Goal: Task Accomplishment & Management: Manage account settings

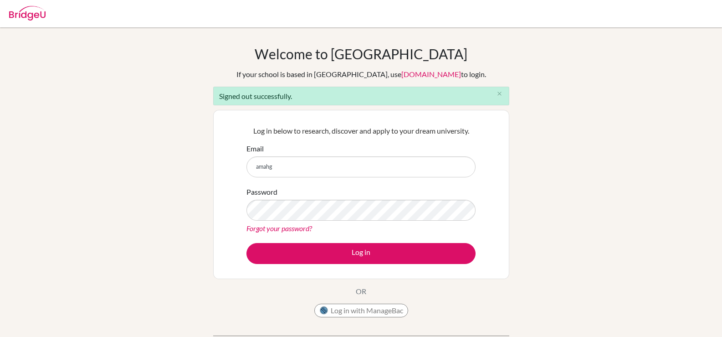
type input "[EMAIL_ADDRESS][DOMAIN_NAME]"
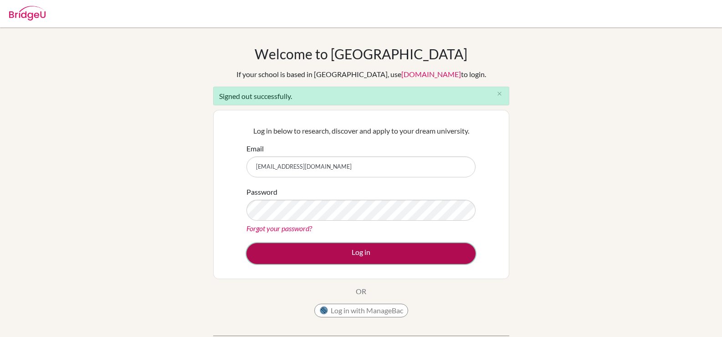
click at [322, 247] on button "Log in" at bounding box center [361, 253] width 229 height 21
